Goal: Task Accomplishment & Management: Manage account settings

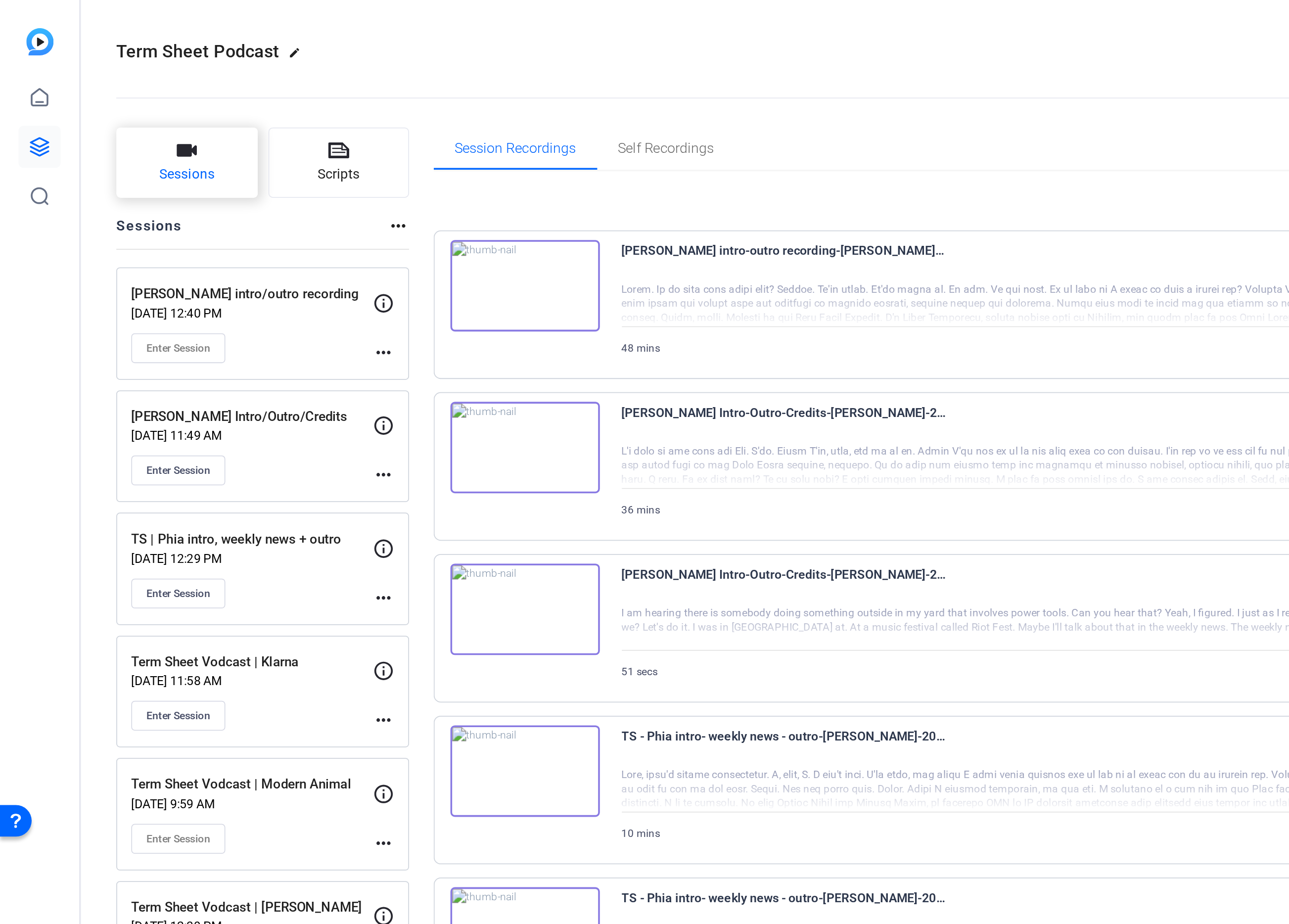
click at [108, 100] on span "Sessions" at bounding box center [105, 98] width 31 height 12
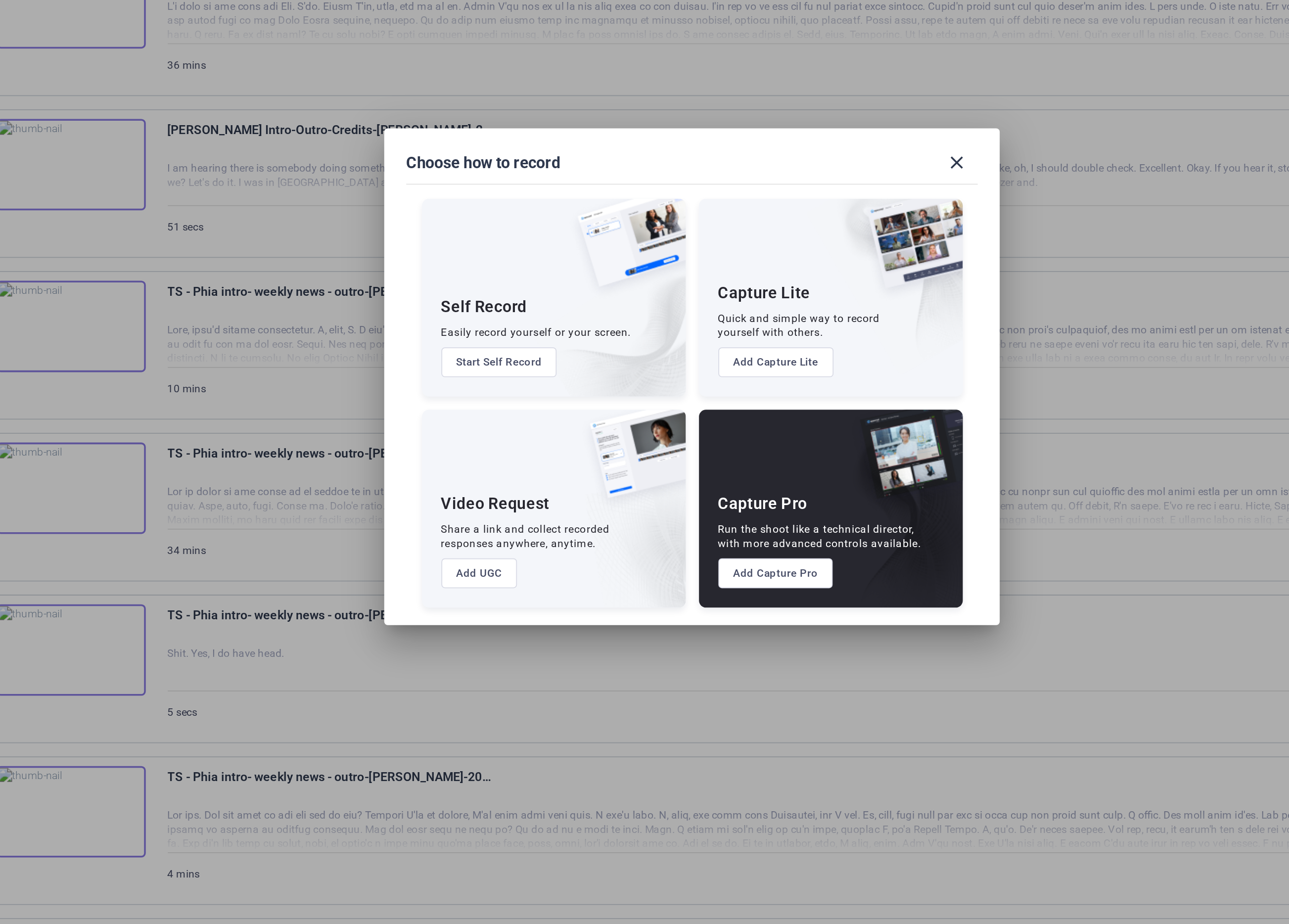
click at [732, 543] on img at bounding box center [760, 543] width 73 height 99
click at [690, 576] on button "Add Capture Pro" at bounding box center [692, 572] width 65 height 17
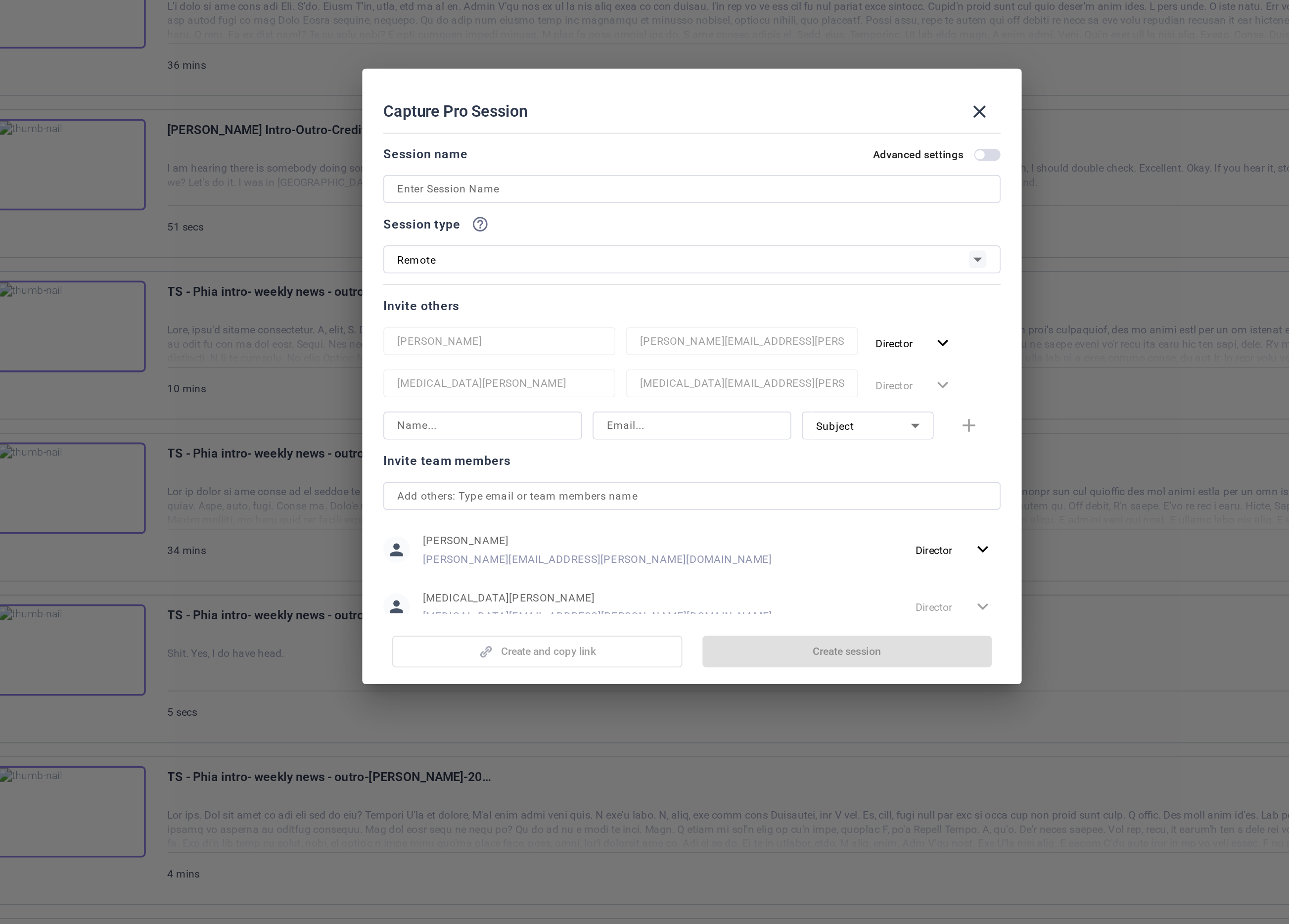
click at [589, 360] on input at bounding box center [644, 357] width 331 height 12
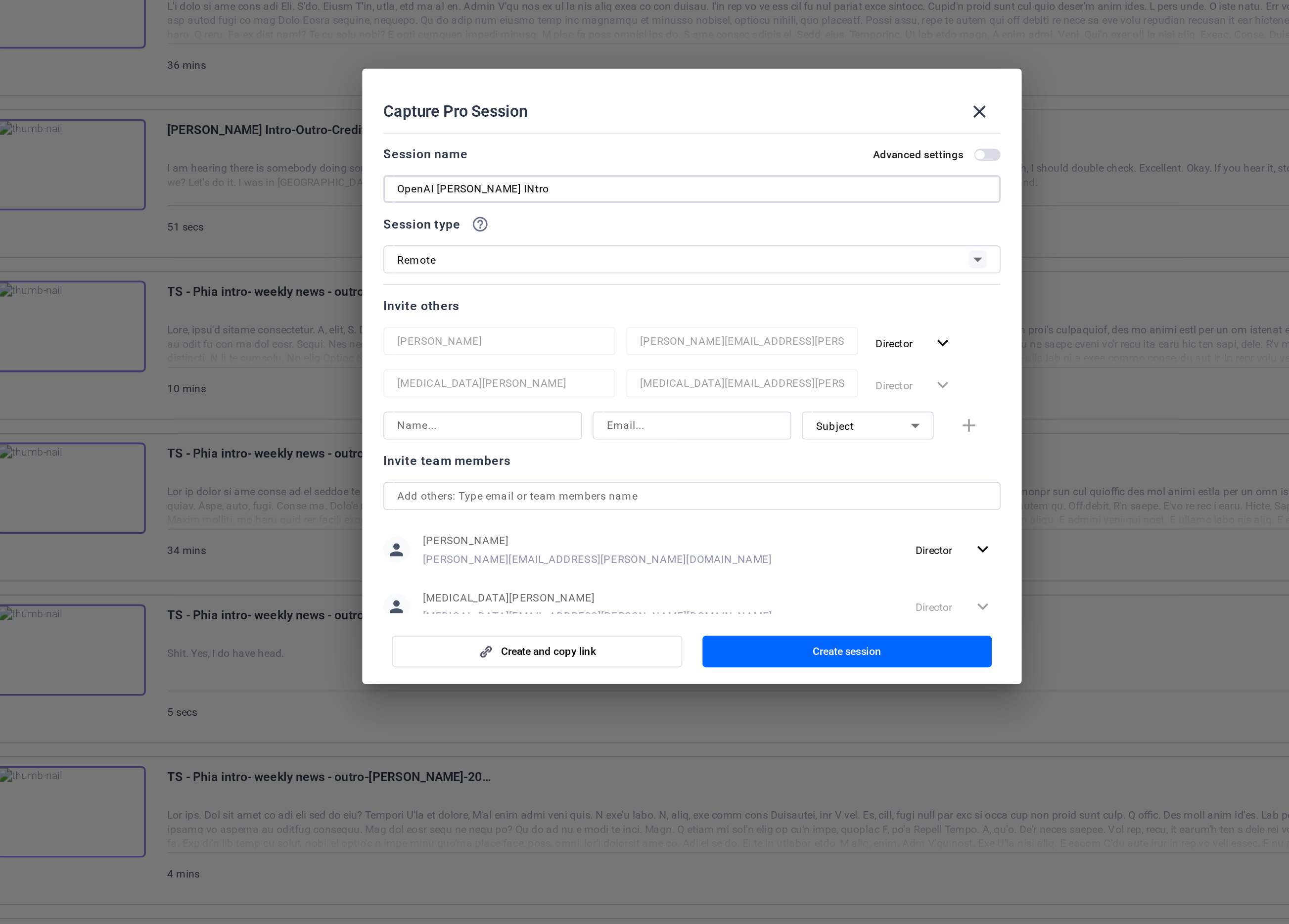
type input "OpenAI [PERSON_NAME] INtro"
click at [551, 495] on input at bounding box center [527, 490] width 96 height 12
type input "[PERSON_NAME]"
click at [624, 492] on input at bounding box center [645, 490] width 96 height 12
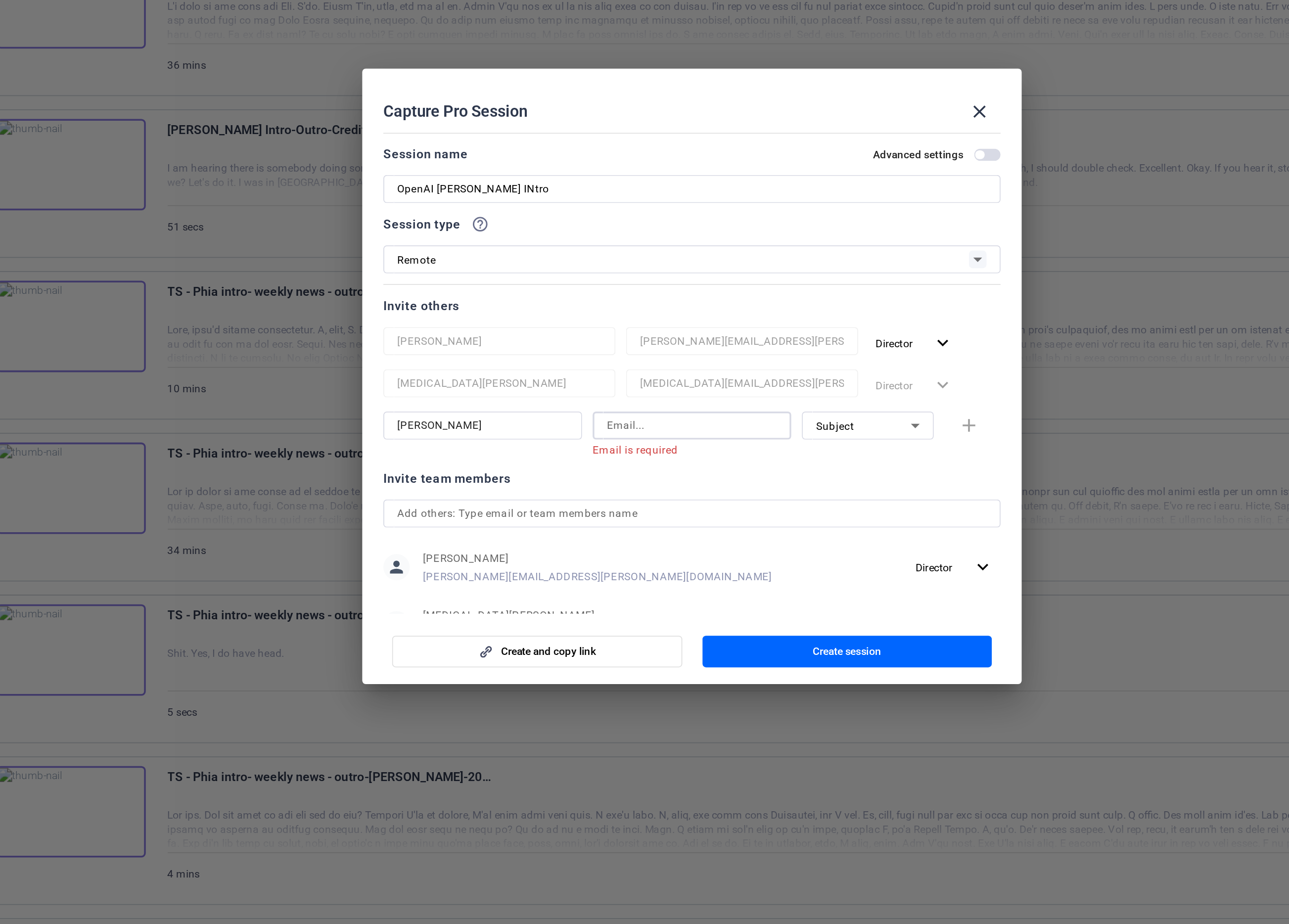
click at [628, 486] on input at bounding box center [645, 490] width 96 height 12
paste input "[PERSON_NAME][EMAIL_ADDRESS][PERSON_NAME][DOMAIN_NAME]"
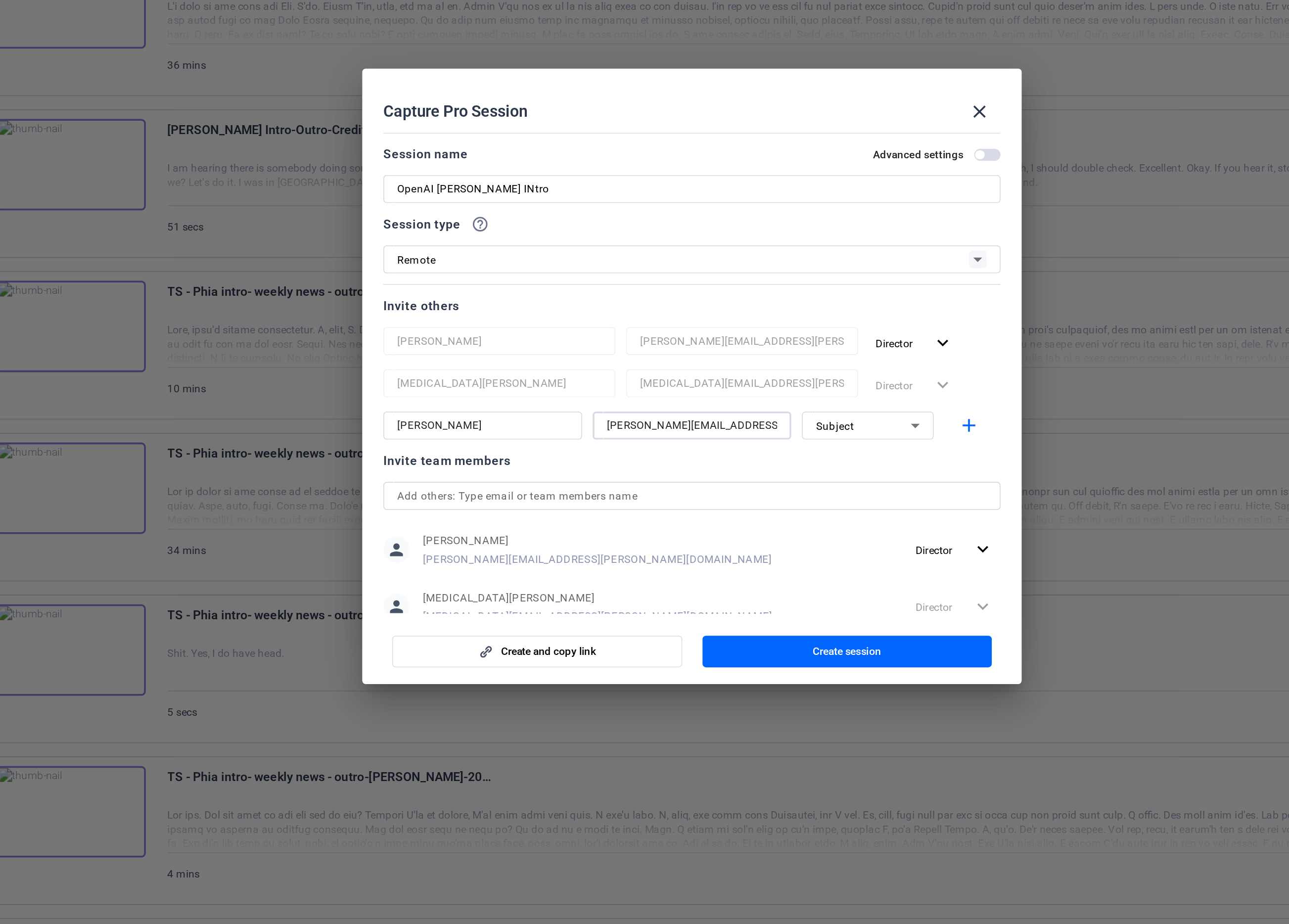
type input "[PERSON_NAME][EMAIL_ADDRESS][PERSON_NAME][DOMAIN_NAME]"
drag, startPoint x: 547, startPoint y: 490, endPoint x: 423, endPoint y: 486, distance: 124.1
click at [423, 486] on div "Choose how to record close Self Record Easily record yourself or your screen. S…" at bounding box center [644, 462] width 1289 height 924
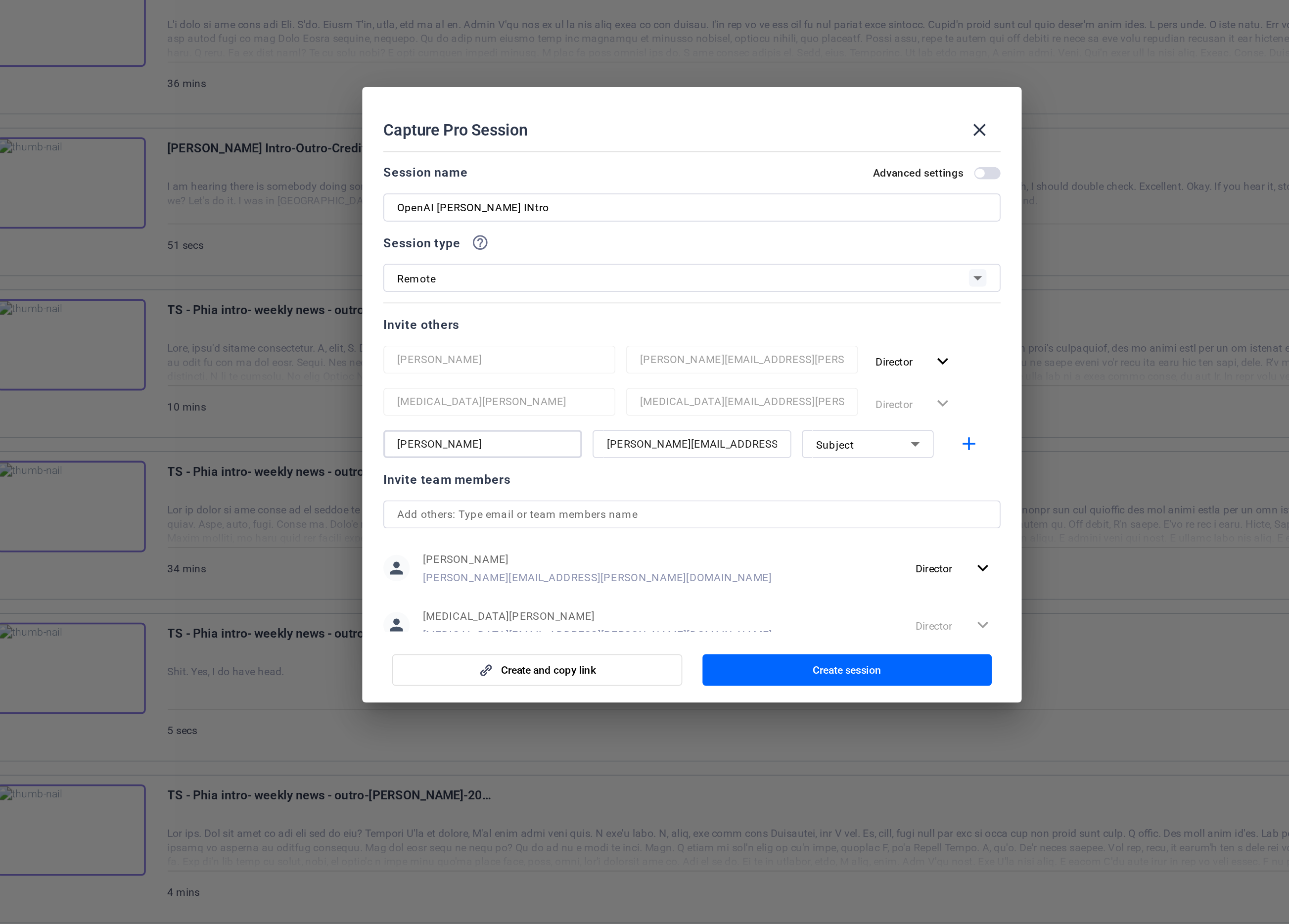
type input "[PERSON_NAME]"
click at [808, 336] on span "button" at bounding box center [806, 337] width 5 height 5
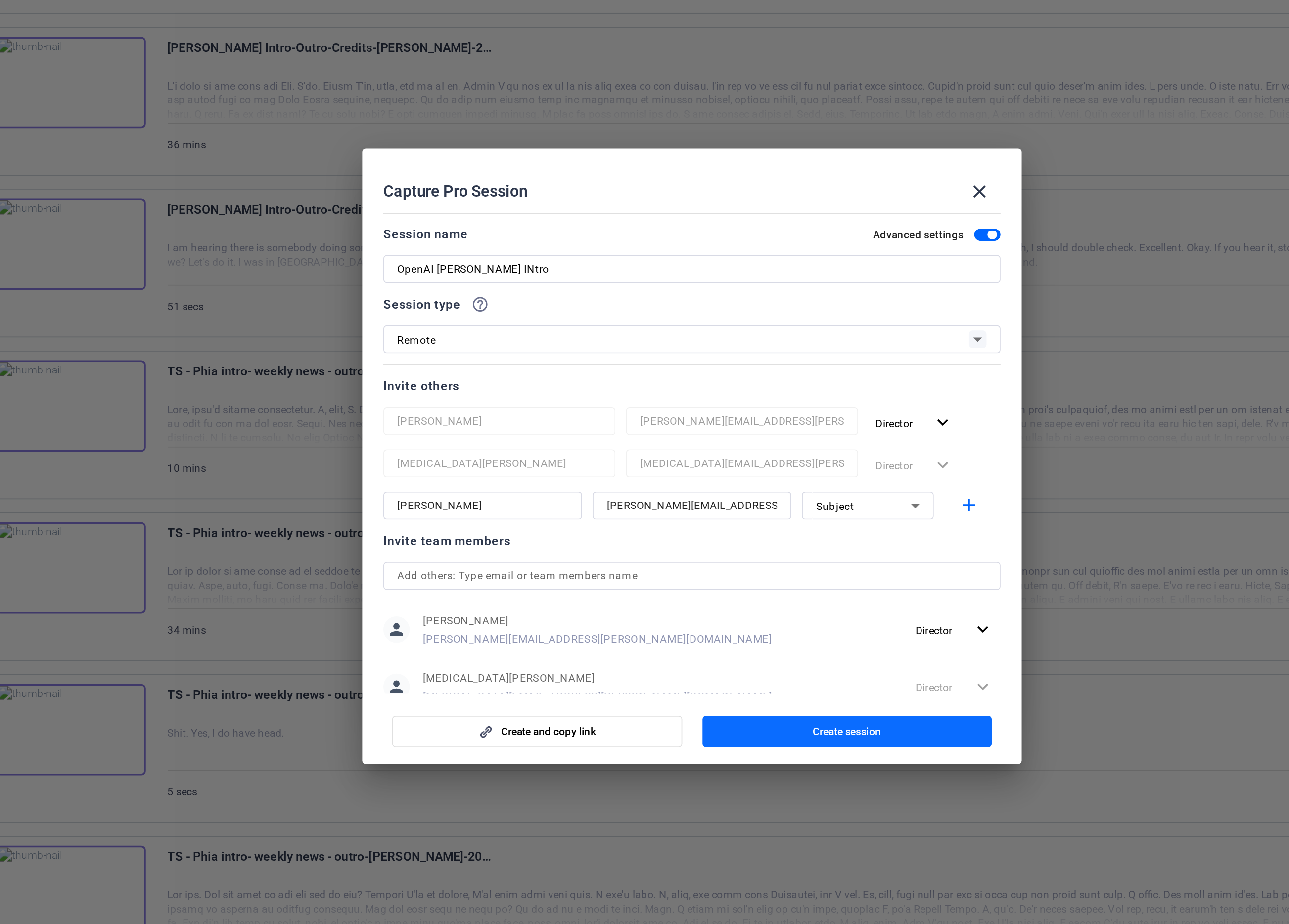
click at [689, 618] on span "button" at bounding box center [732, 616] width 163 height 24
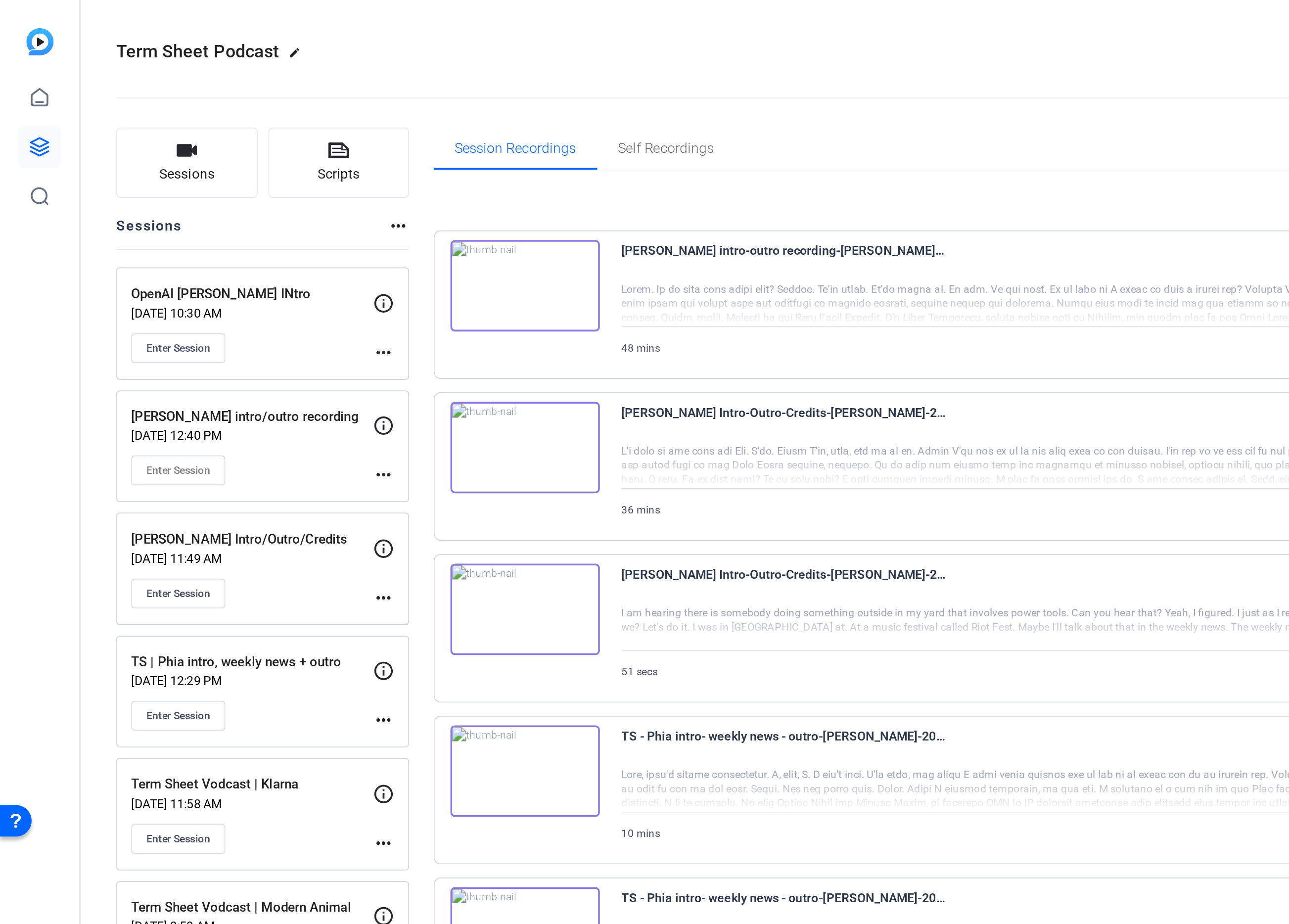
click at [215, 203] on mat-icon "more_horiz" at bounding box center [216, 198] width 12 height 12
click at [231, 212] on span "Edit Session" at bounding box center [240, 213] width 45 height 12
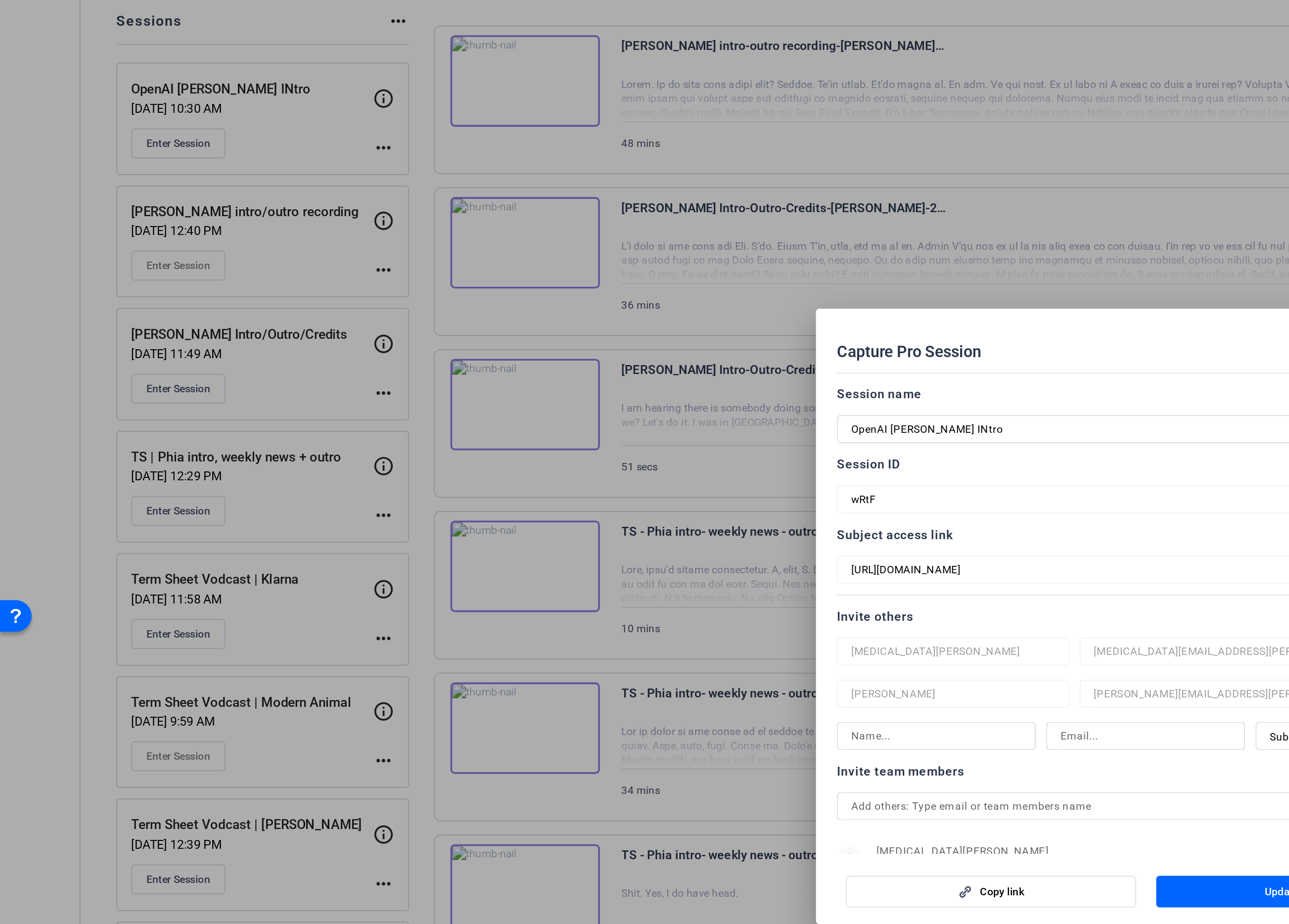
scroll to position [54, 0]
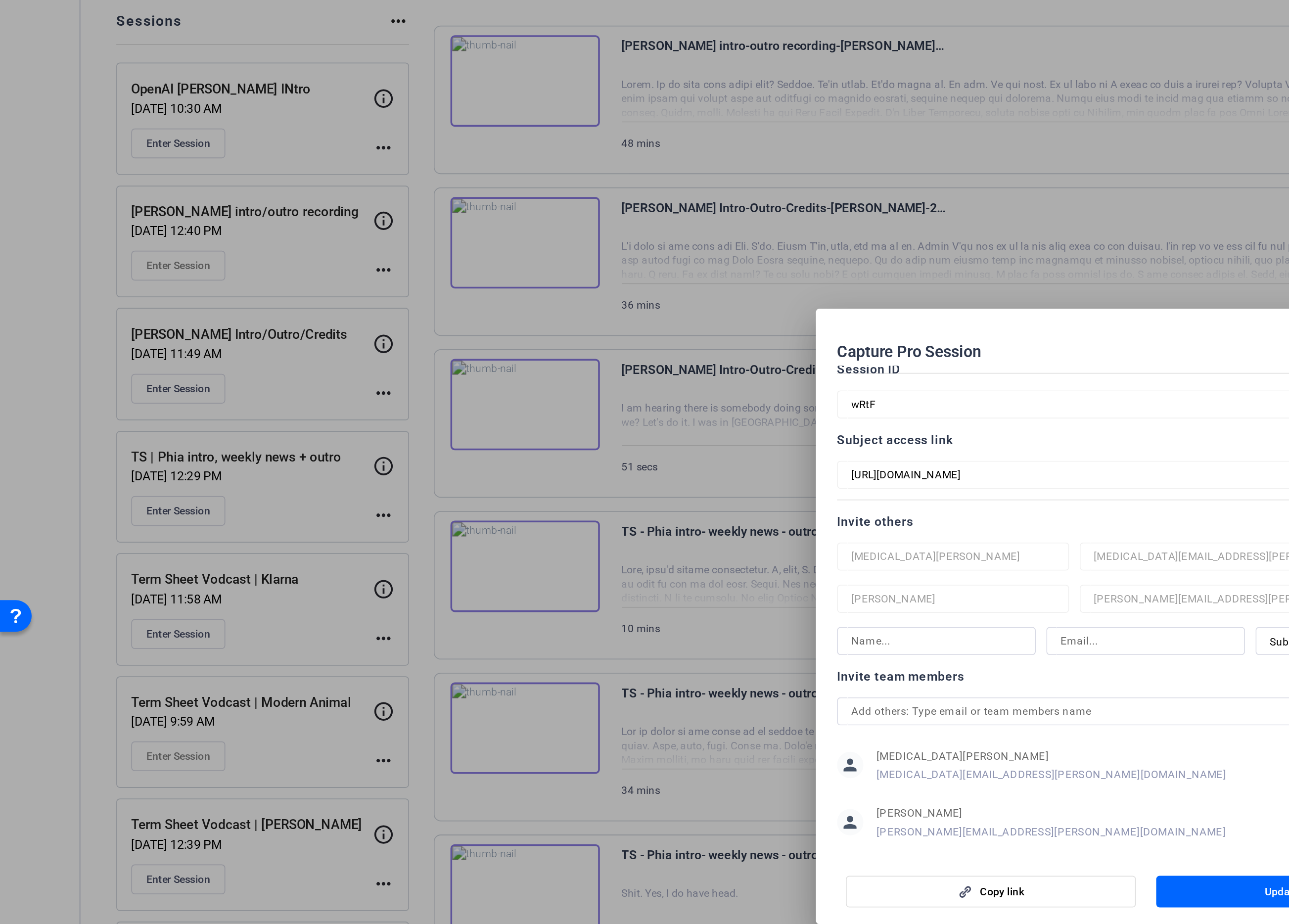
click at [644, 372] on div "Subject access link [URL][DOMAIN_NAME] Copy" at bounding box center [644, 373] width 347 height 34
click at [435, 382] on div "Capture Pro Session close Session name Advanced settings OpenAI [PERSON_NAME] I…" at bounding box center [644, 462] width 1289 height 924
click at [465, 337] on mat-dialog-content "Session name Advanced settings OpenAI [PERSON_NAME] INtro Session ID wRtF Copy …" at bounding box center [645, 458] width 371 height 274
